Goal: Transaction & Acquisition: Purchase product/service

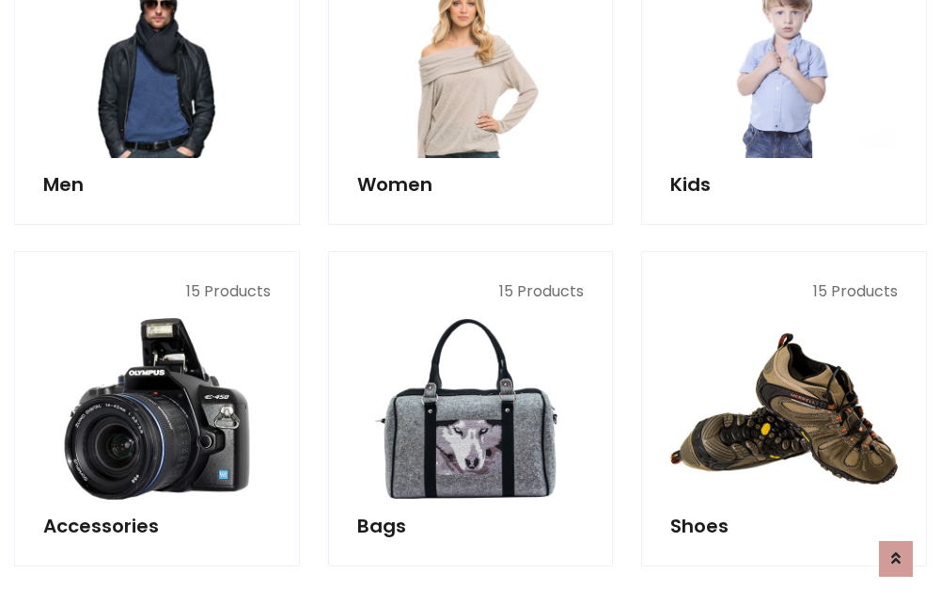
scroll to position [629, 0]
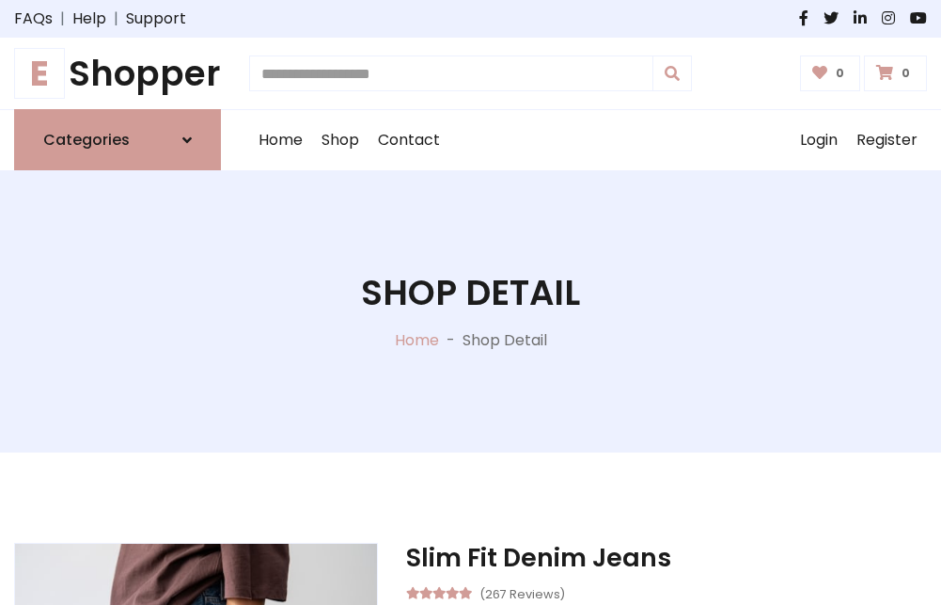
click at [118, 73] on h1 "E Shopper" at bounding box center [117, 73] width 207 height 41
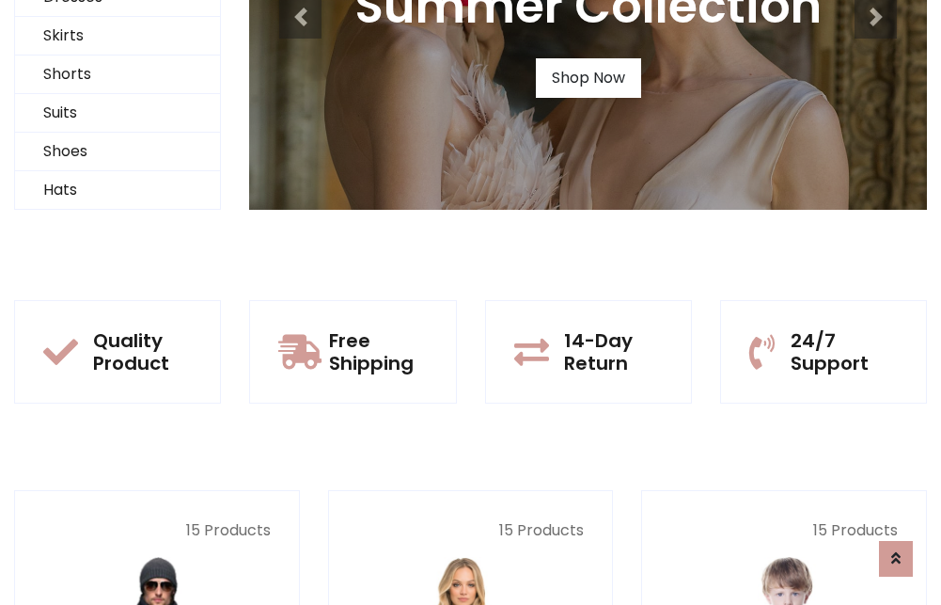
scroll to position [182, 0]
